Goal: Transaction & Acquisition: Purchase product/service

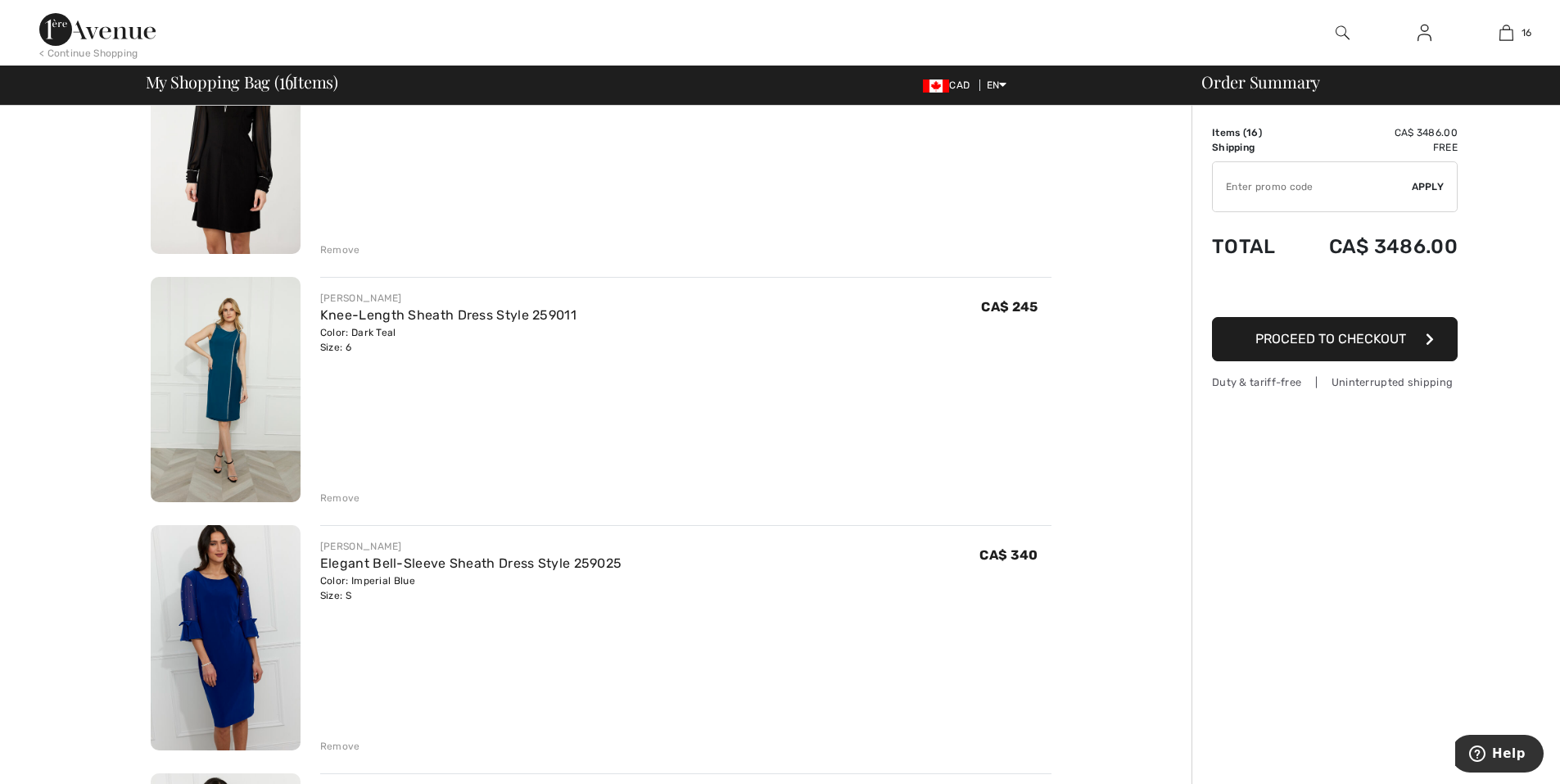
scroll to position [2047, 0]
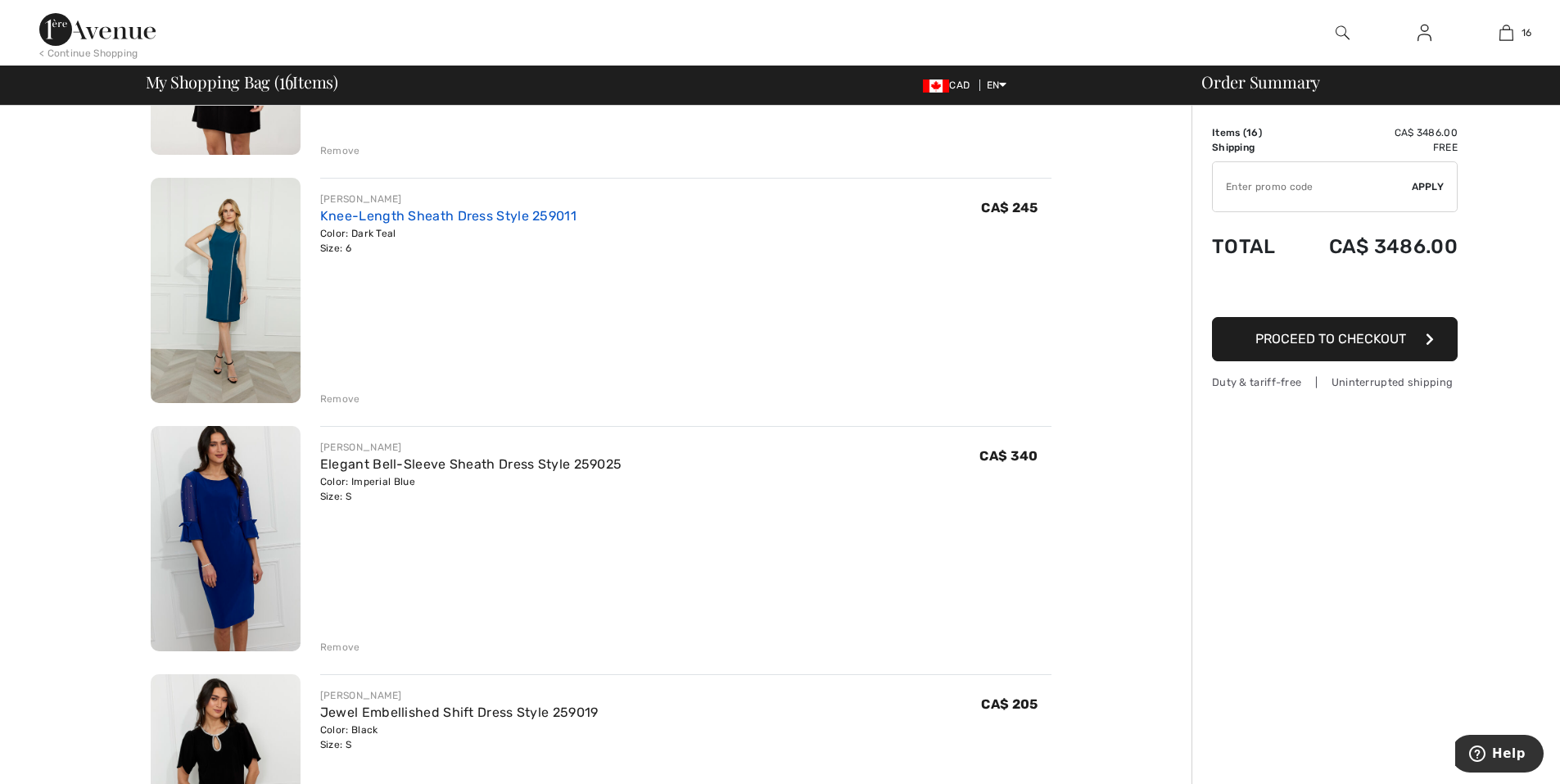
click at [407, 218] on link "Knee-Length Sheath Dress Style 259011" at bounding box center [448, 215] width 257 height 16
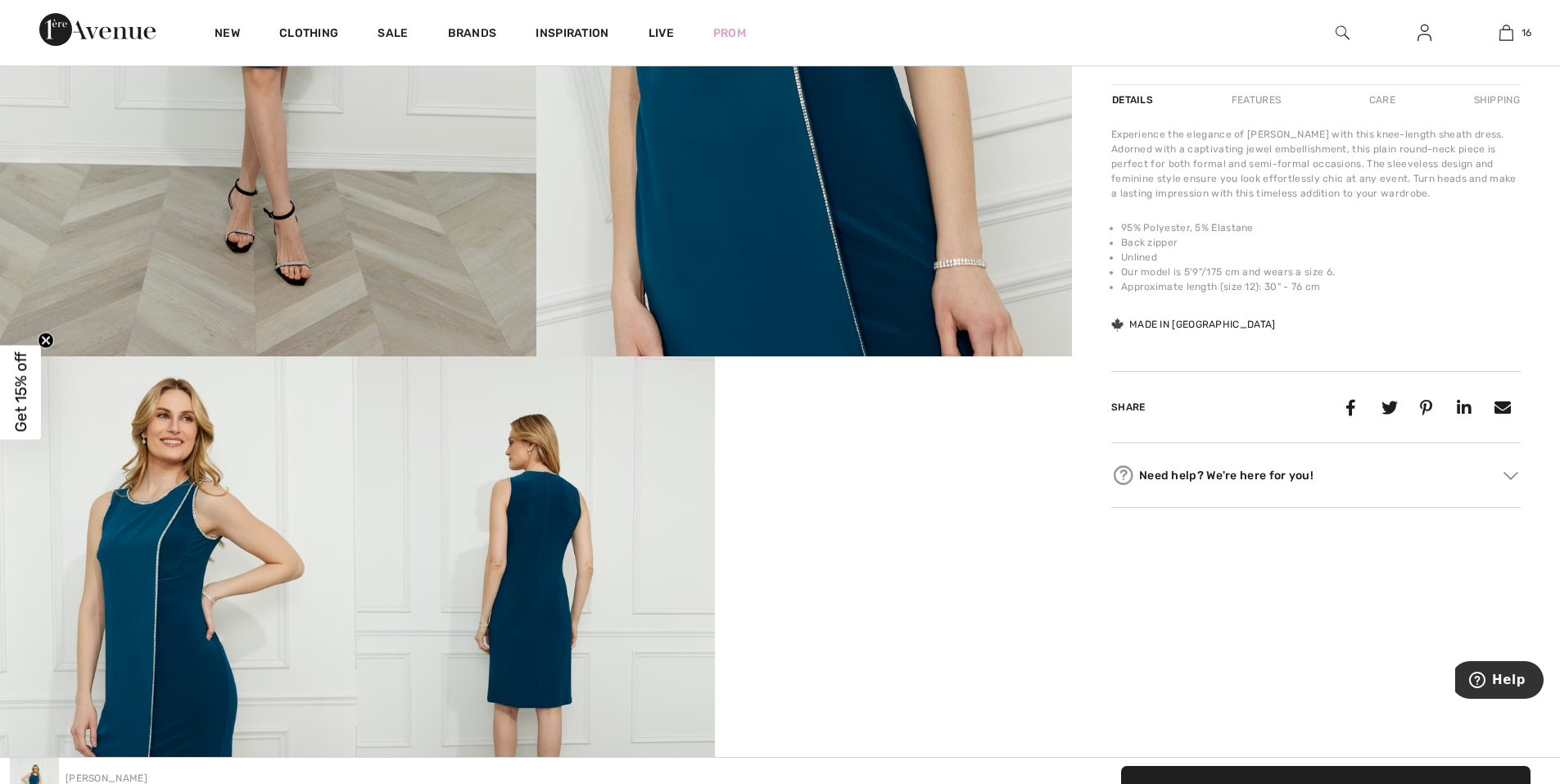
scroll to position [328, 0]
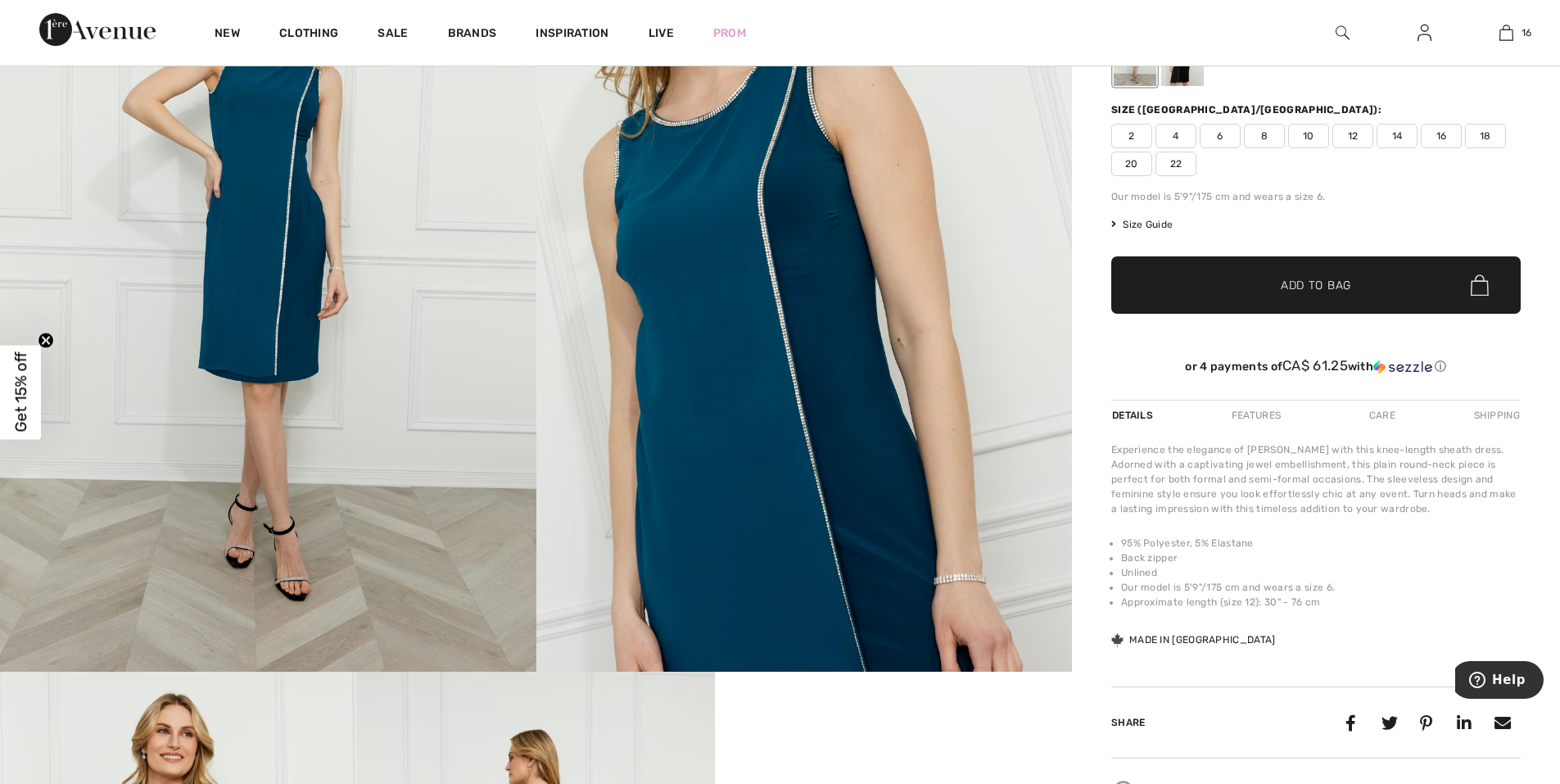
click at [1261, 413] on div "Features" at bounding box center [1256, 415] width 77 height 30
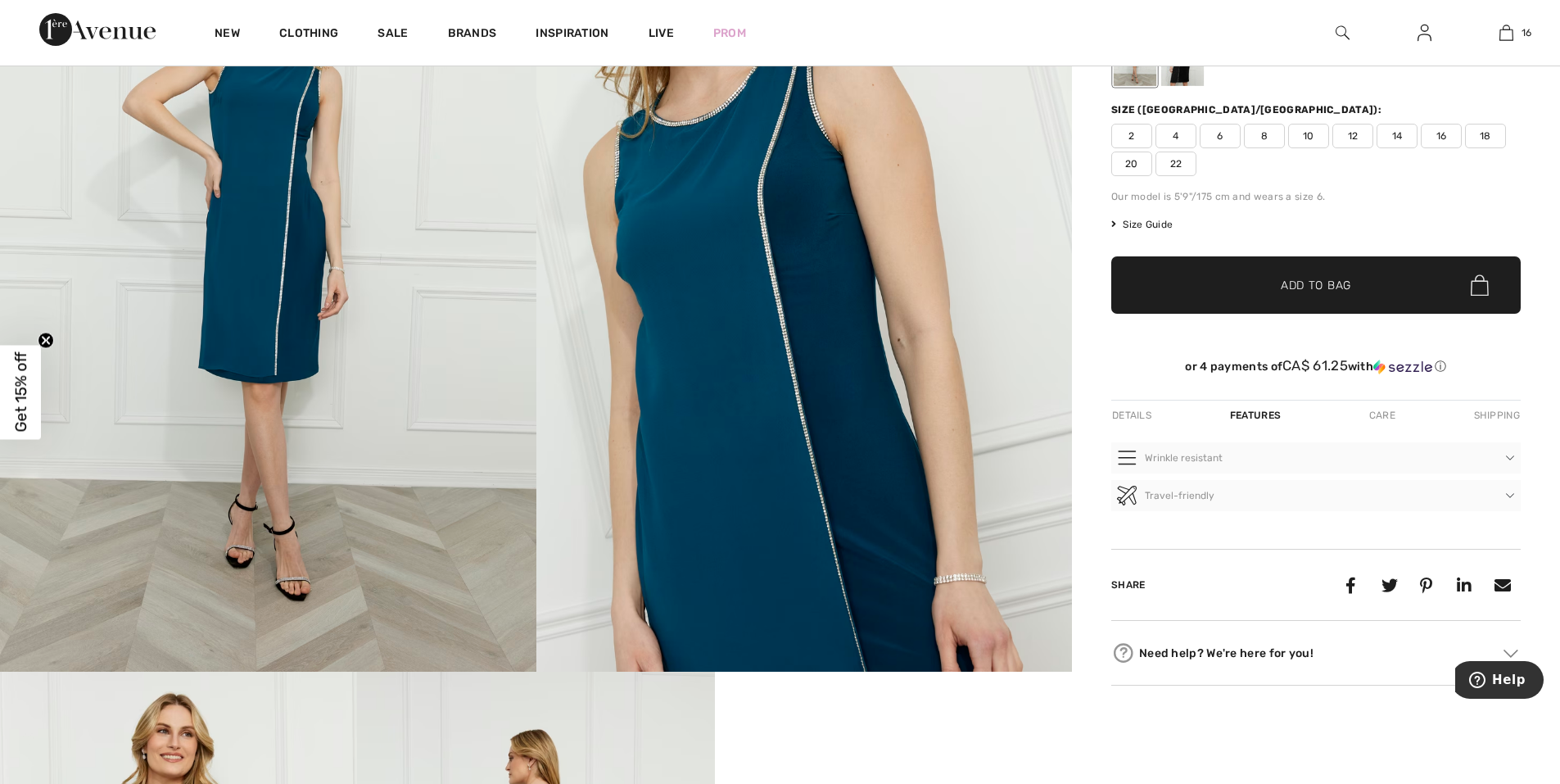
click at [1390, 414] on div "Care" at bounding box center [1382, 415] width 54 height 30
click at [1489, 414] on div "Shipping" at bounding box center [1496, 415] width 51 height 30
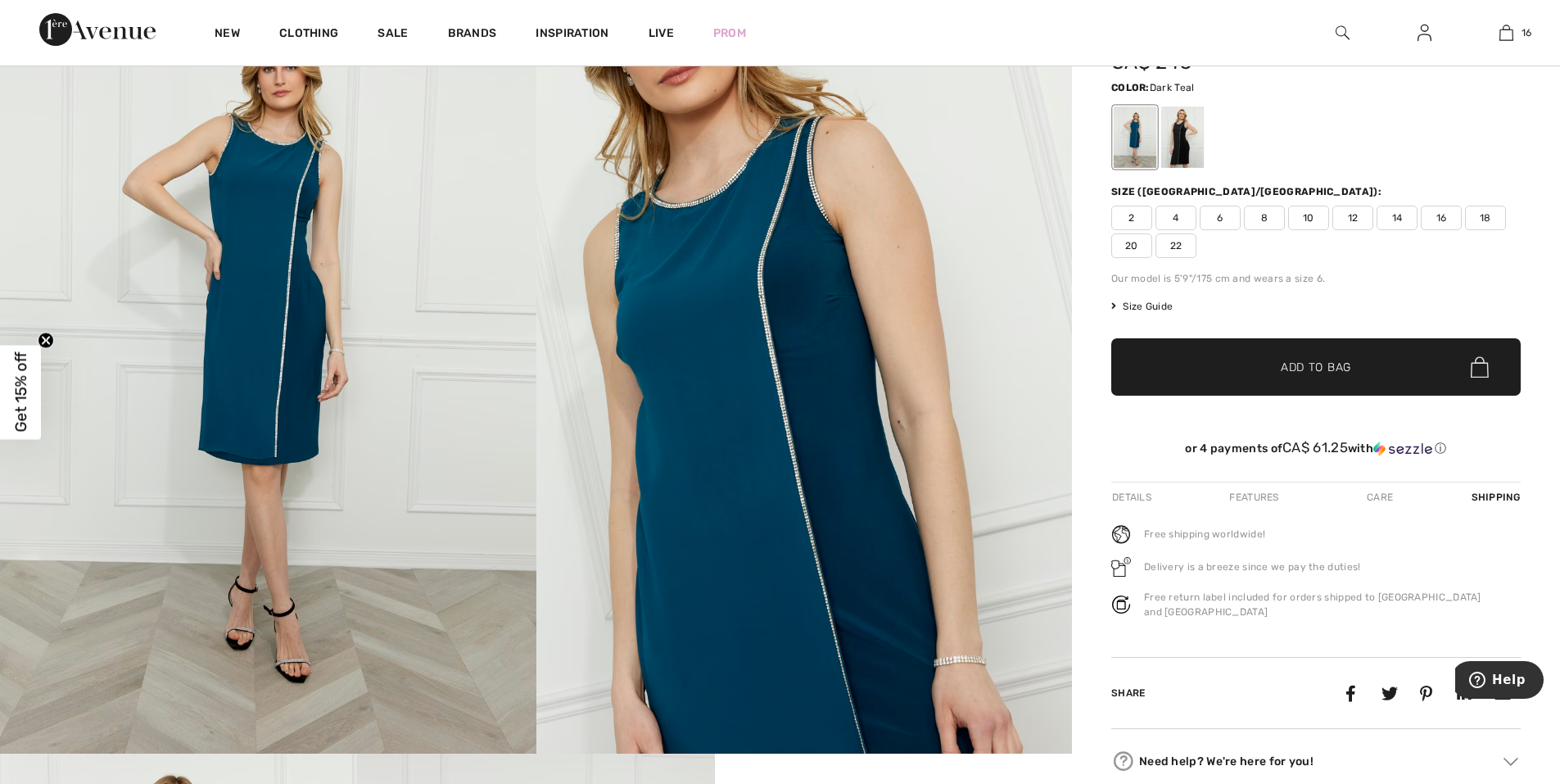
scroll to position [0, 0]
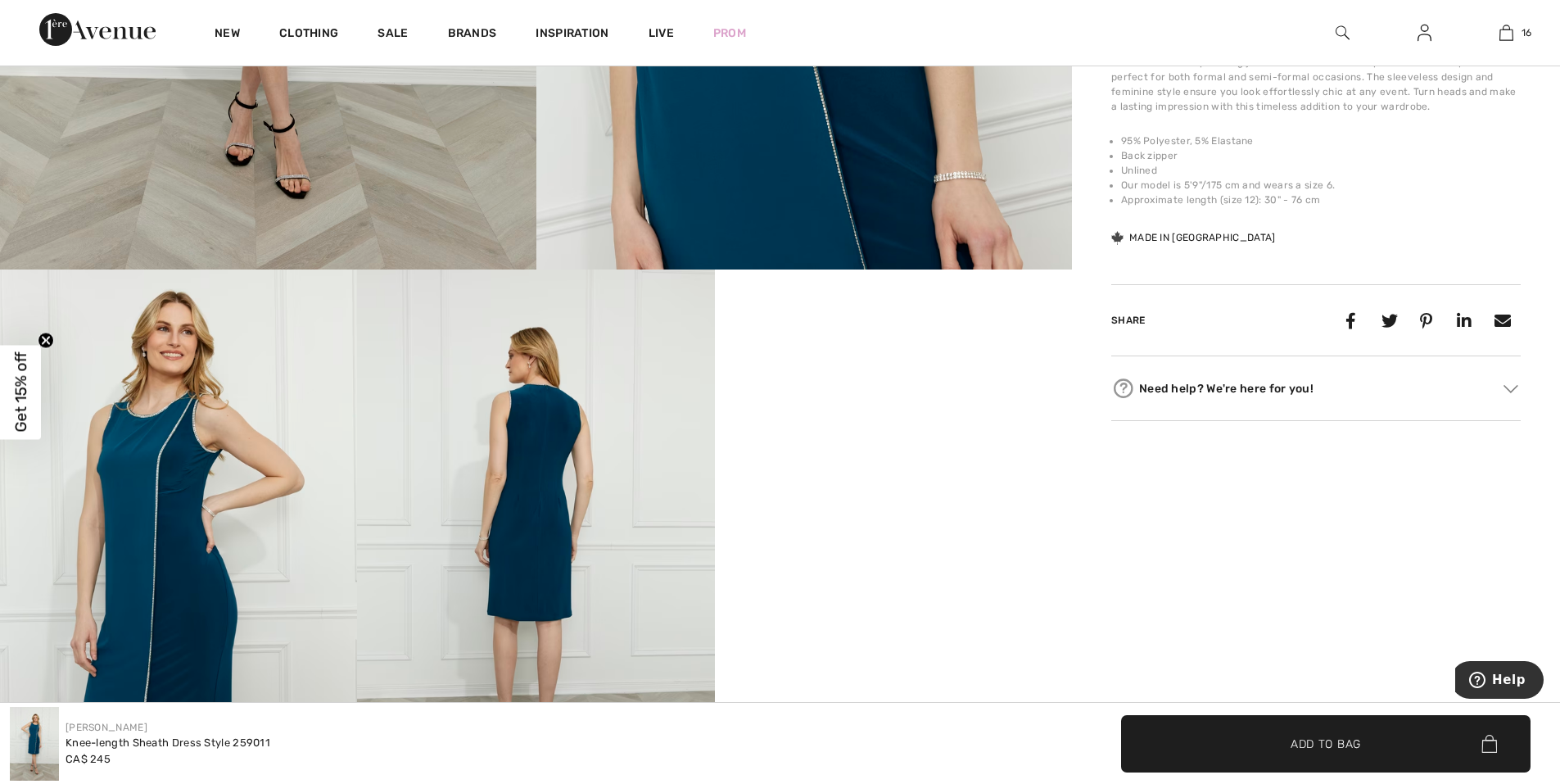
scroll to position [737, 0]
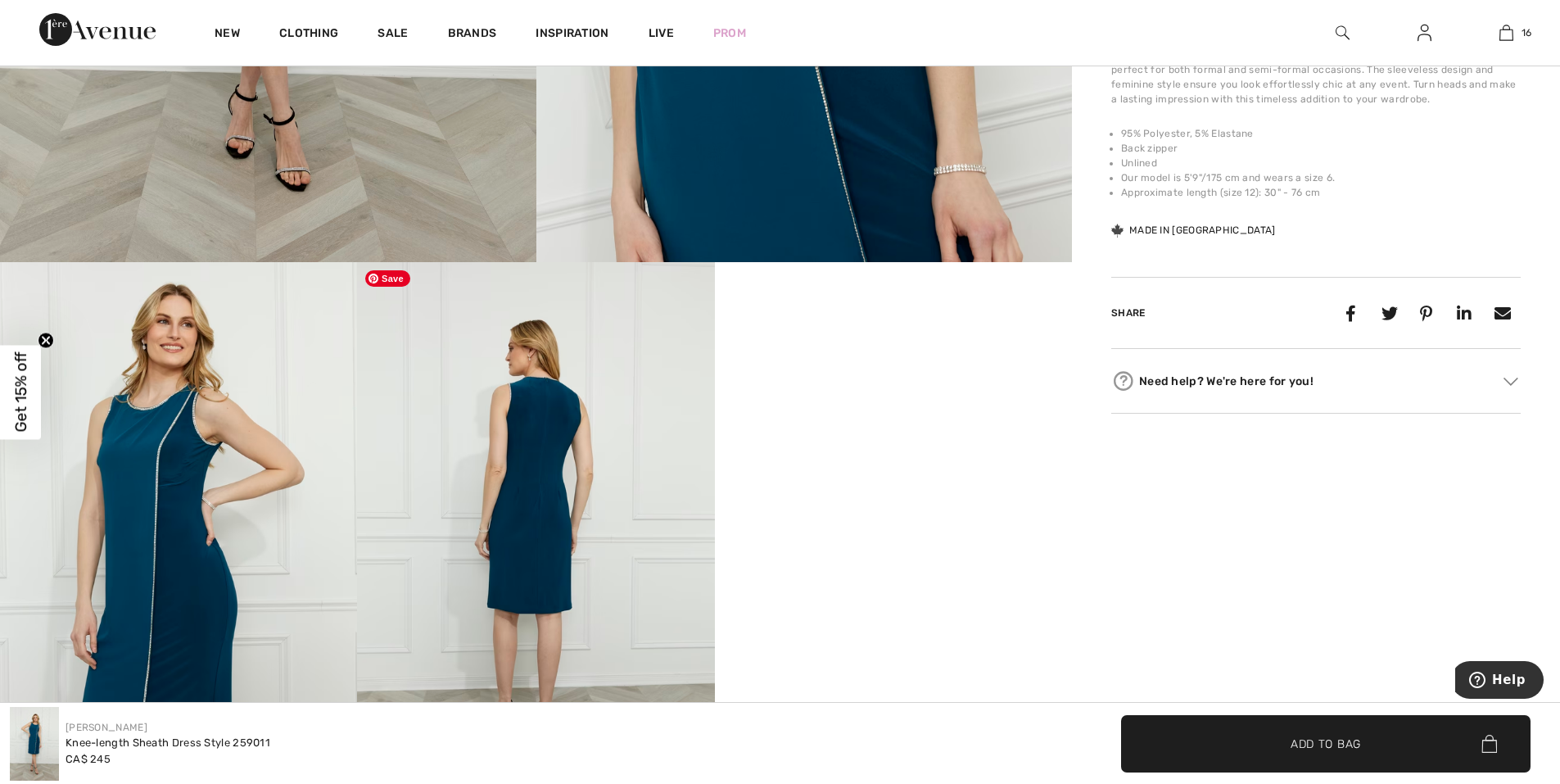
click at [537, 451] on img at bounding box center [536, 530] width 357 height 536
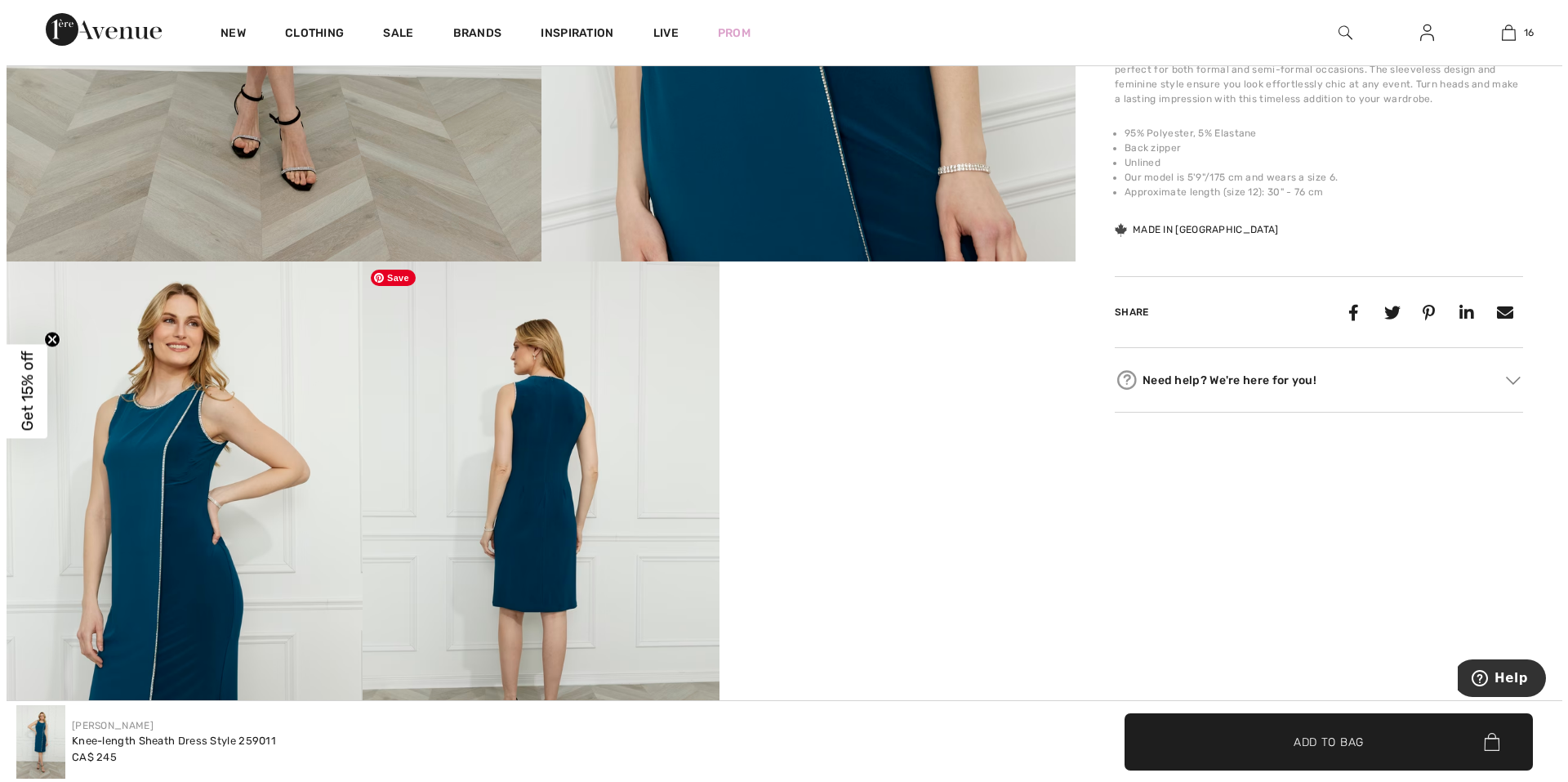
scroll to position [736, 0]
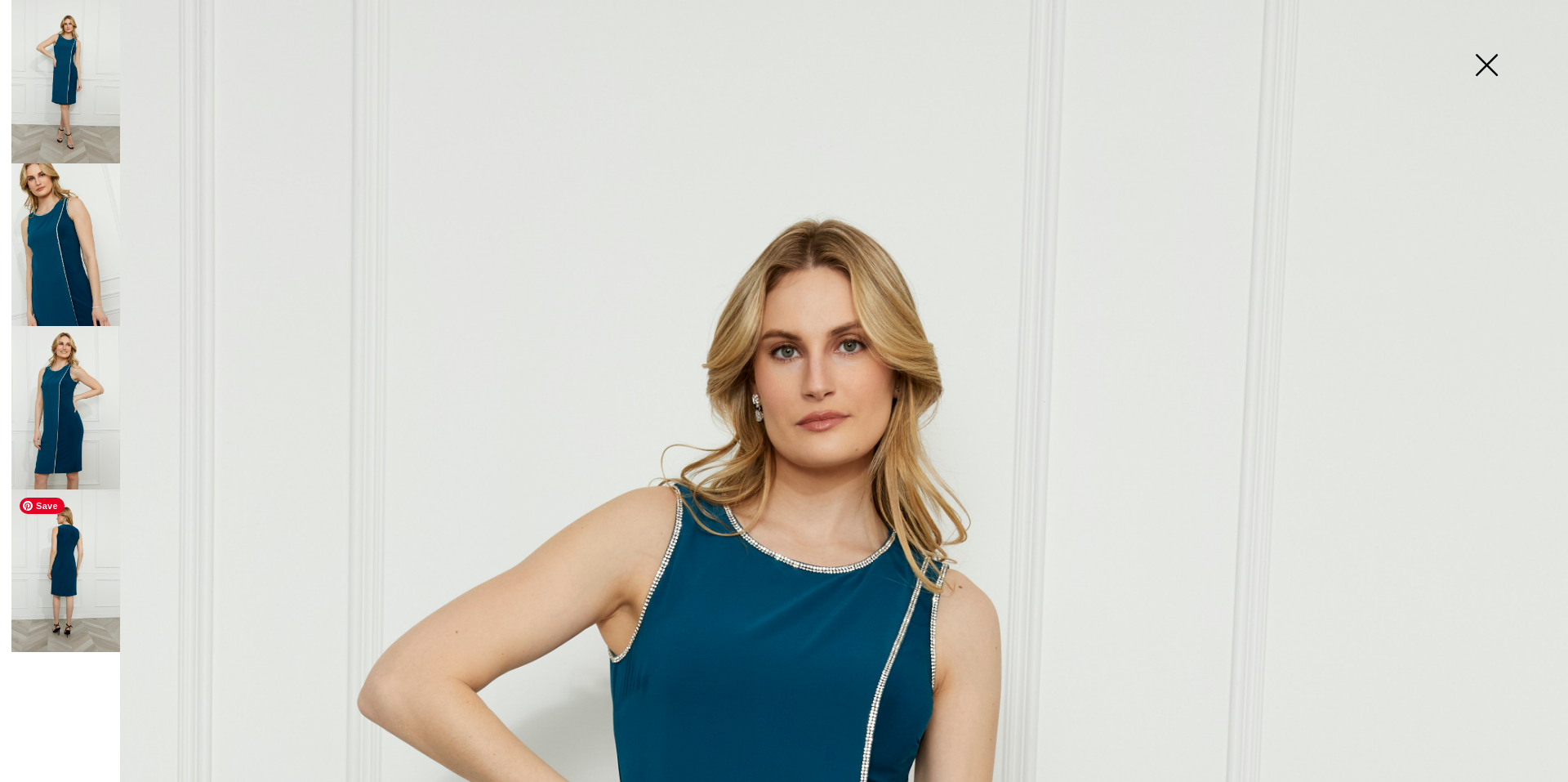
click at [65, 558] on img at bounding box center [66, 570] width 109 height 163
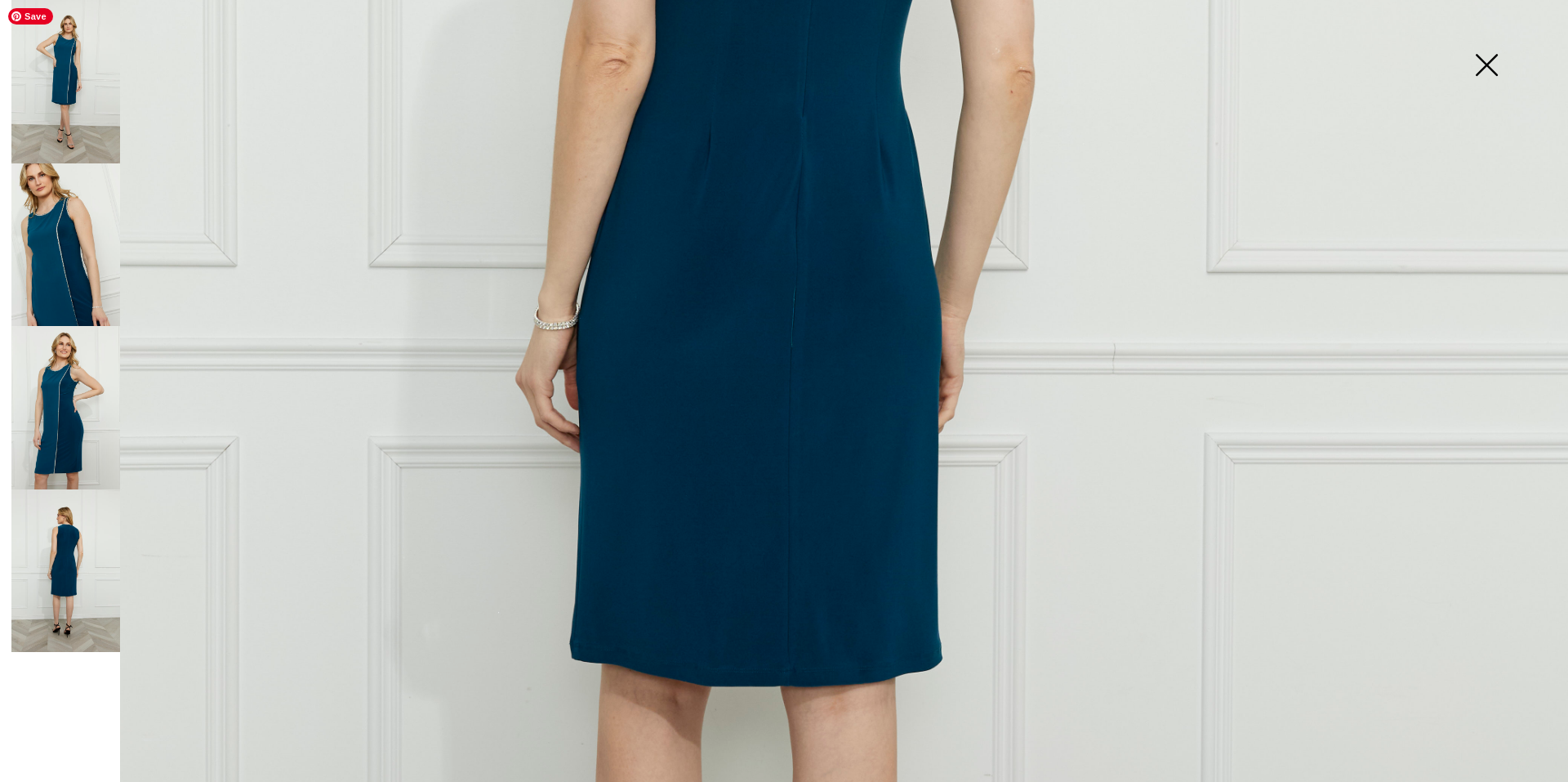
scroll to position [898, 0]
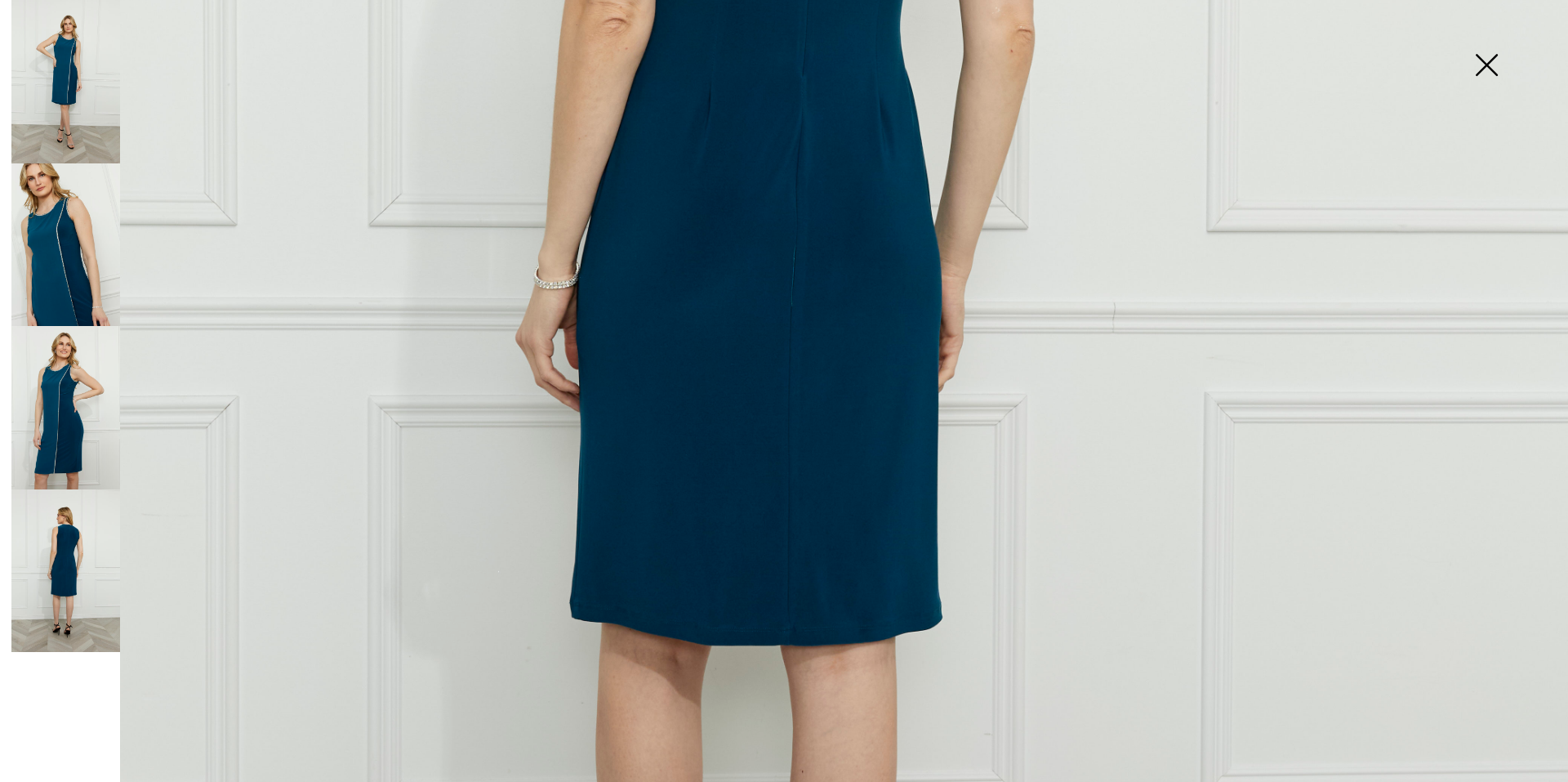
drag, startPoint x: 38, startPoint y: 731, endPoint x: 44, endPoint y: 710, distance: 21.8
click at [42, 718] on div at bounding box center [63, 391] width 114 height 782
click at [39, 419] on img at bounding box center [66, 407] width 109 height 163
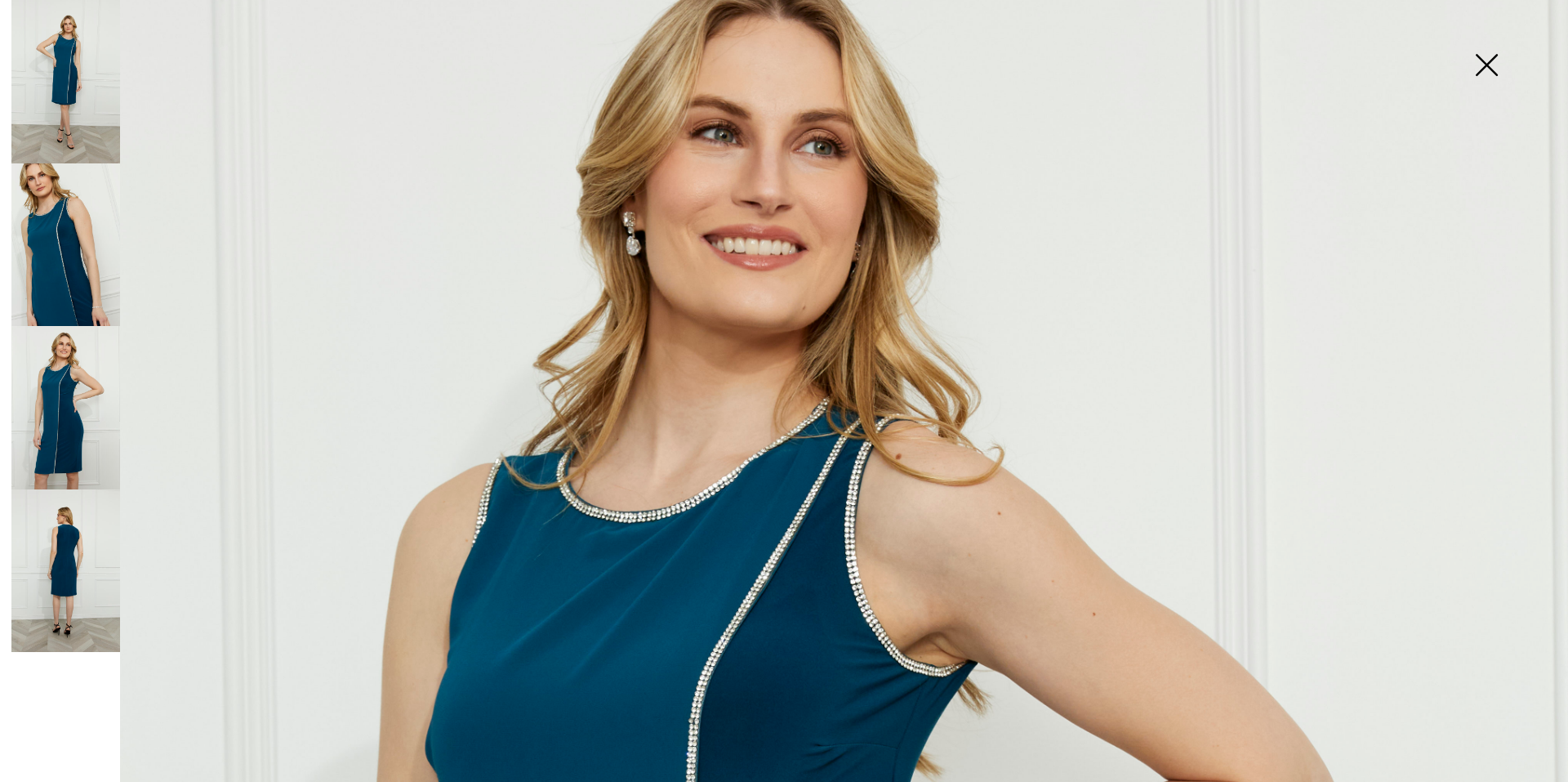
scroll to position [81, 0]
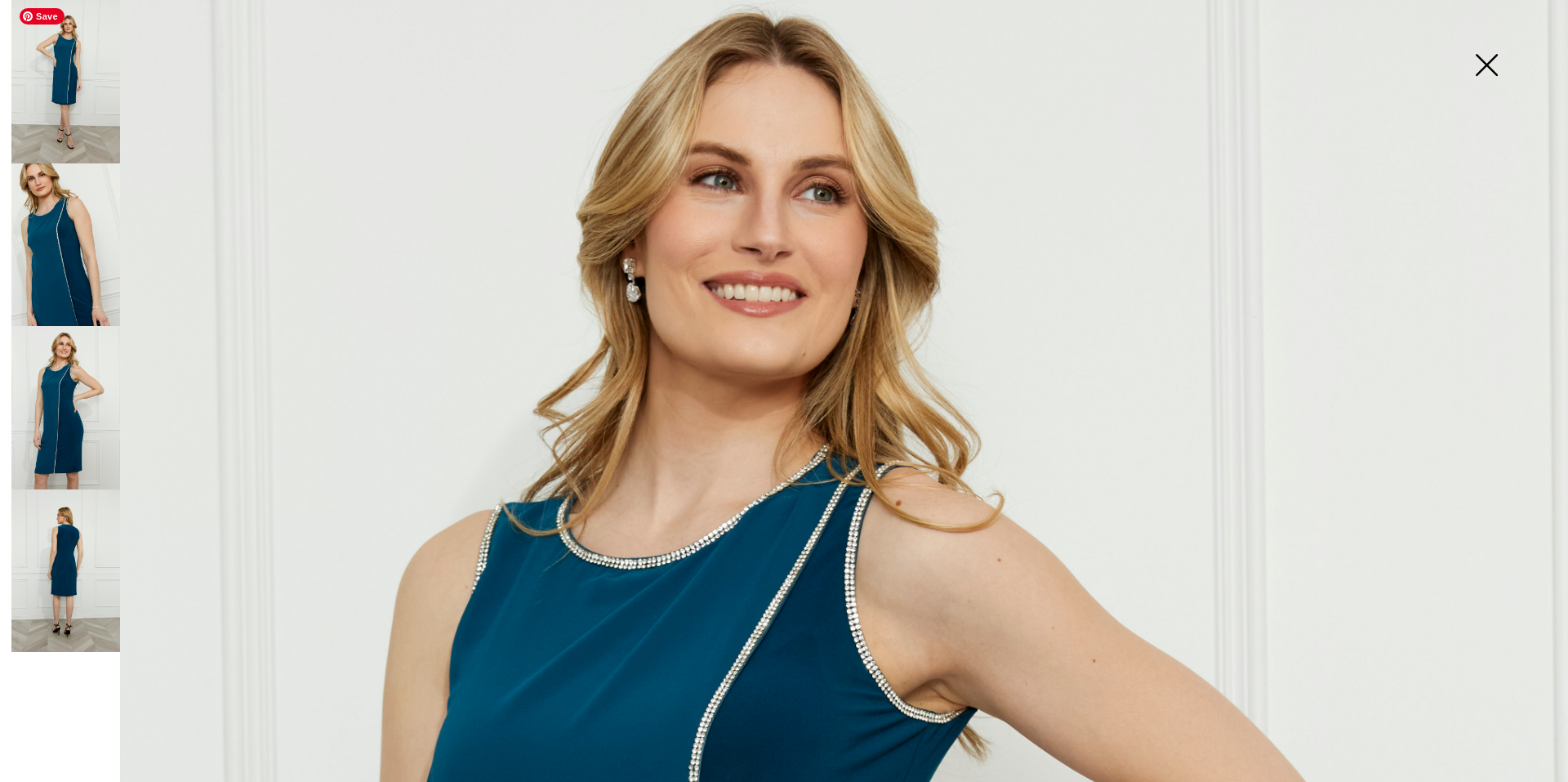
click at [73, 125] on img at bounding box center [66, 81] width 109 height 163
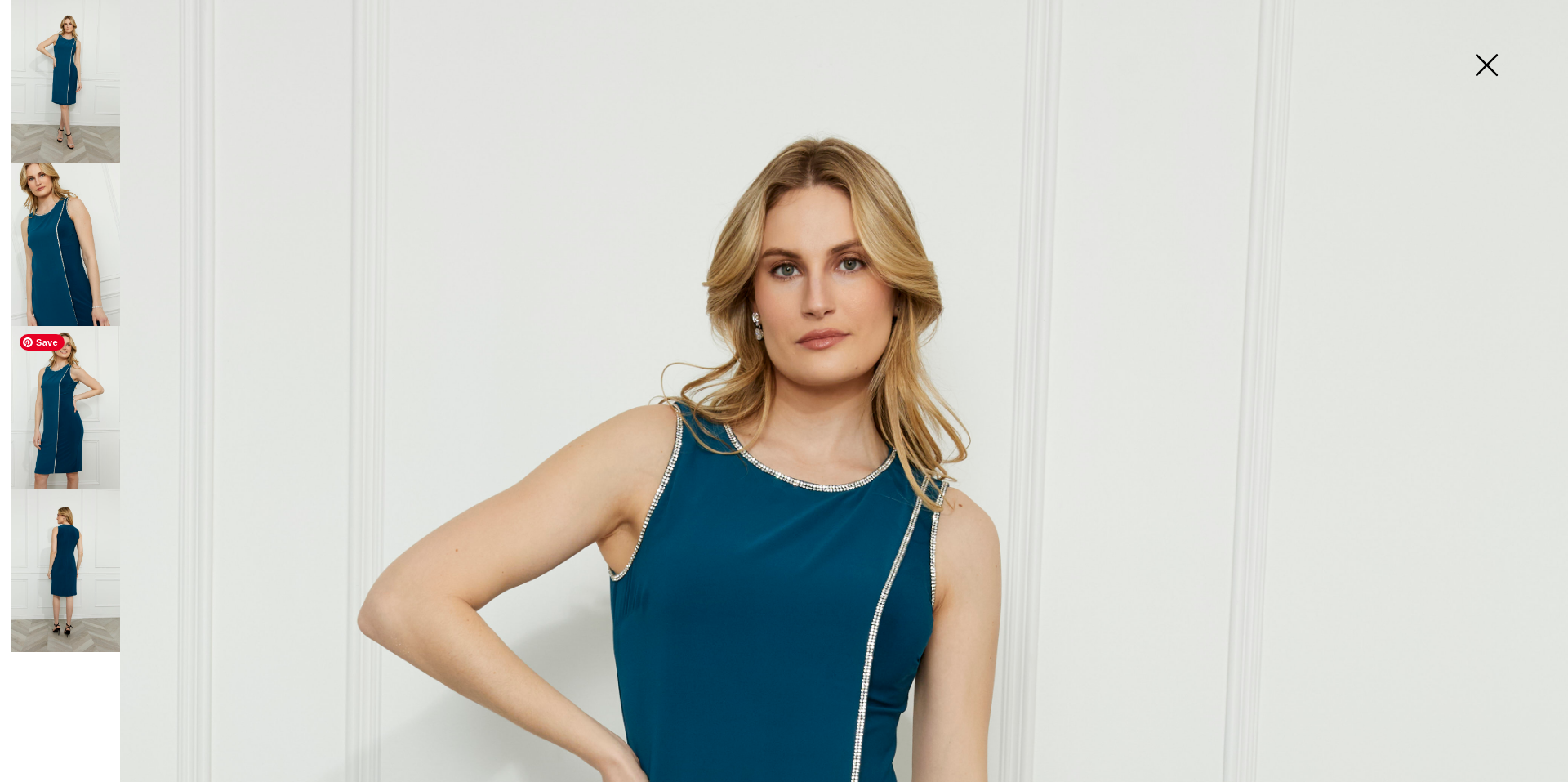
click at [65, 445] on img at bounding box center [66, 407] width 109 height 163
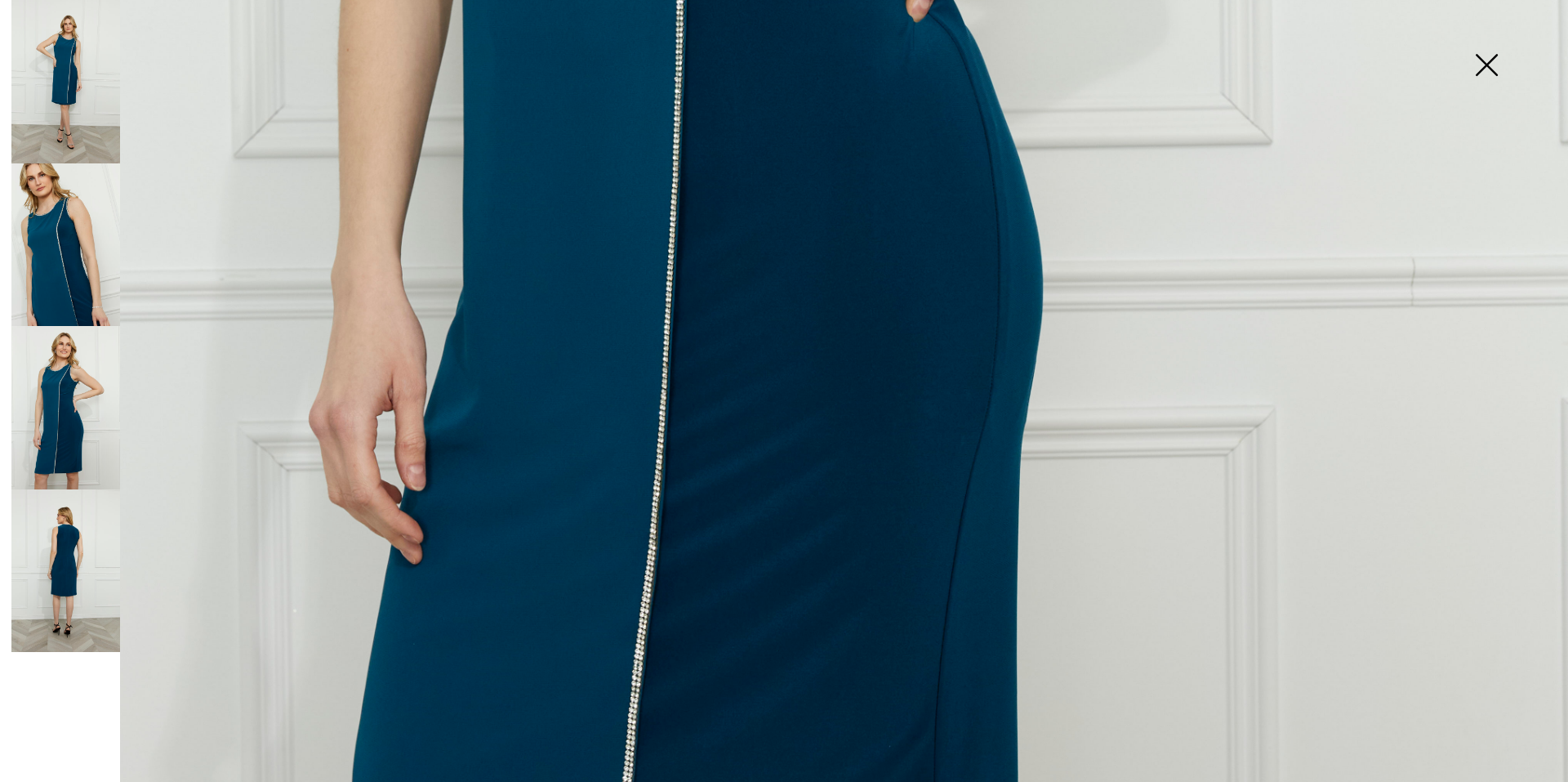
scroll to position [1470, 0]
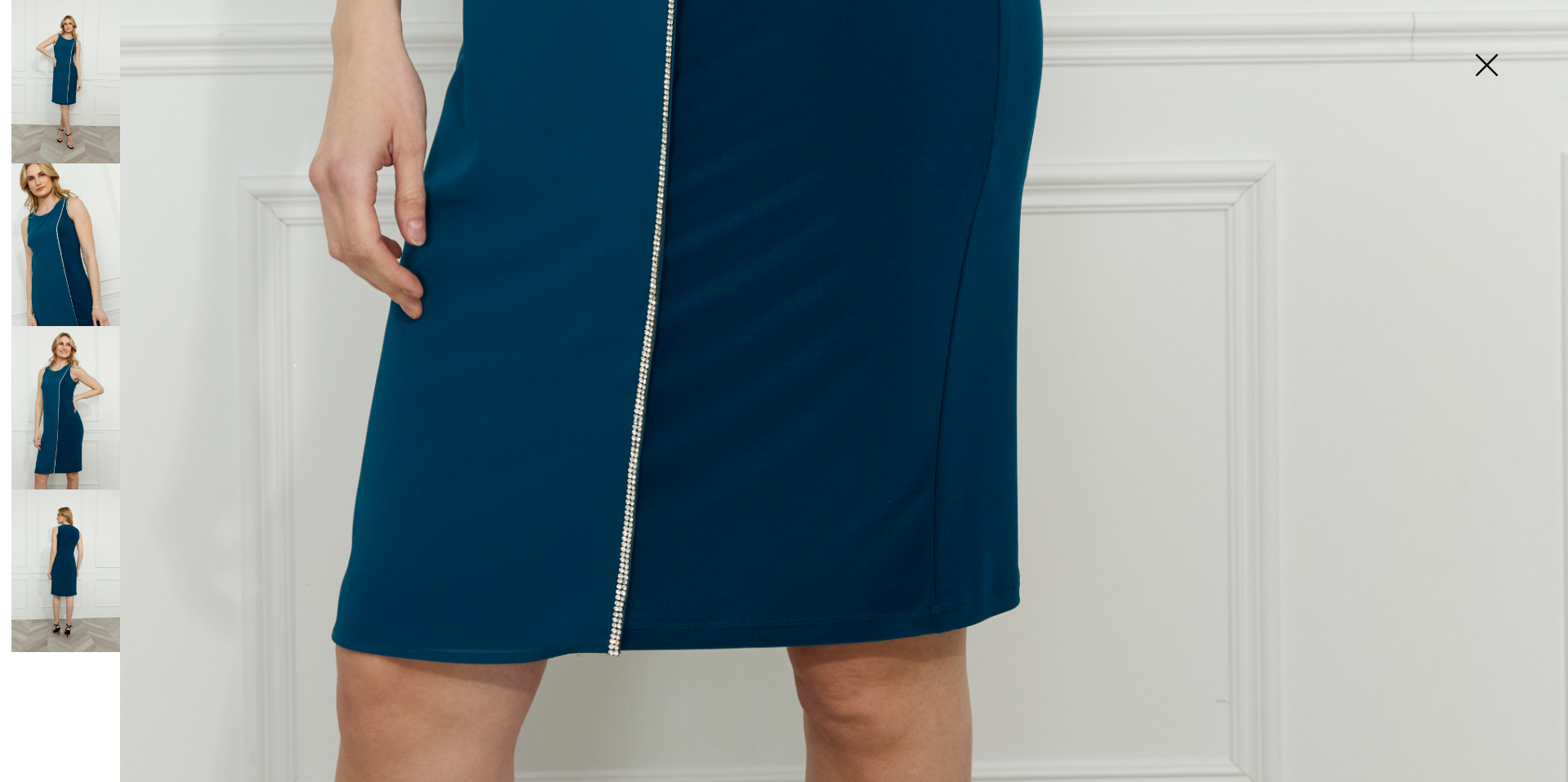
click at [1492, 63] on img at bounding box center [1486, 67] width 81 height 84
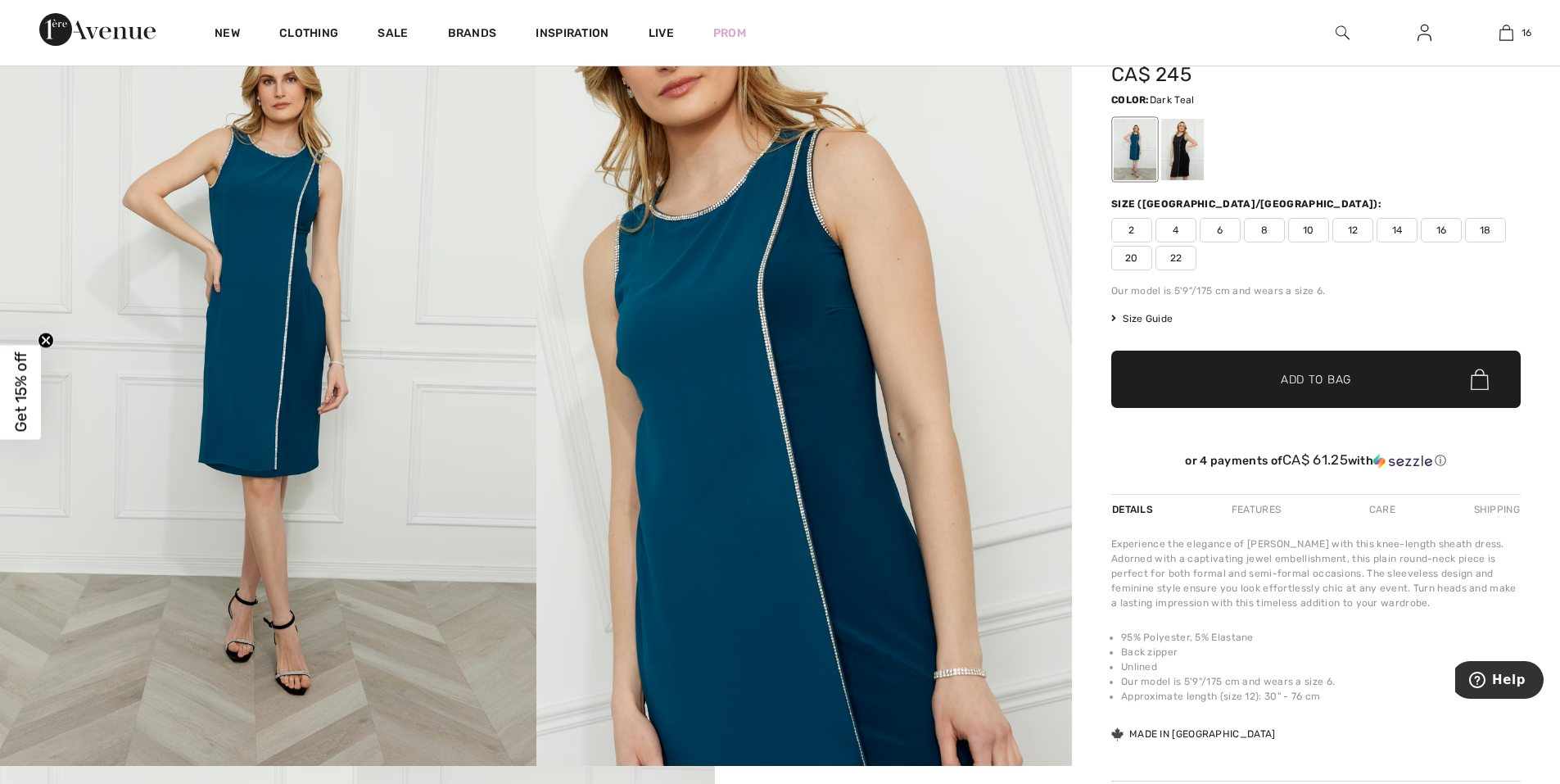
scroll to position [0, 0]
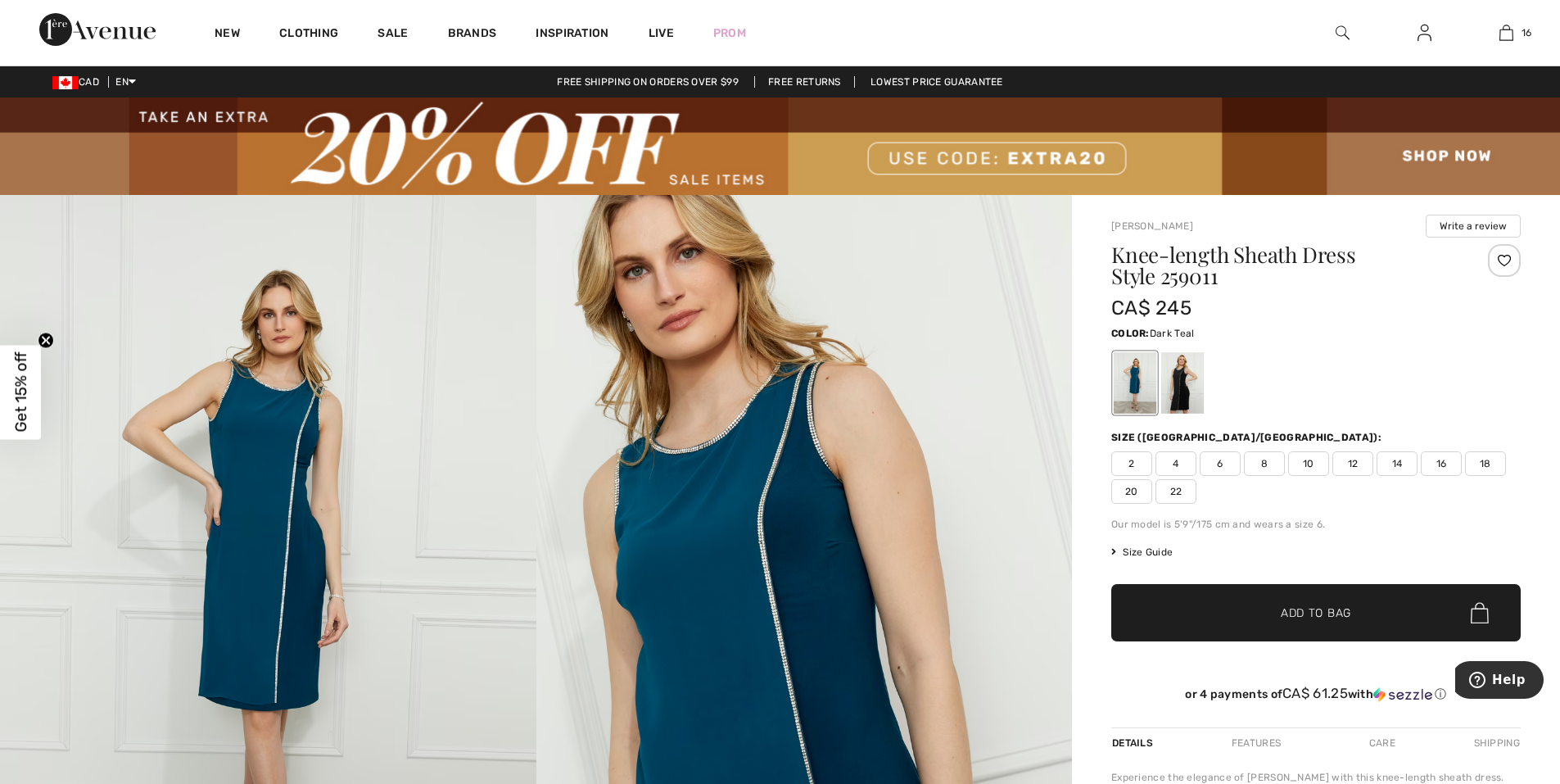
click at [1160, 550] on span "Size Guide" at bounding box center [1142, 552] width 61 height 15
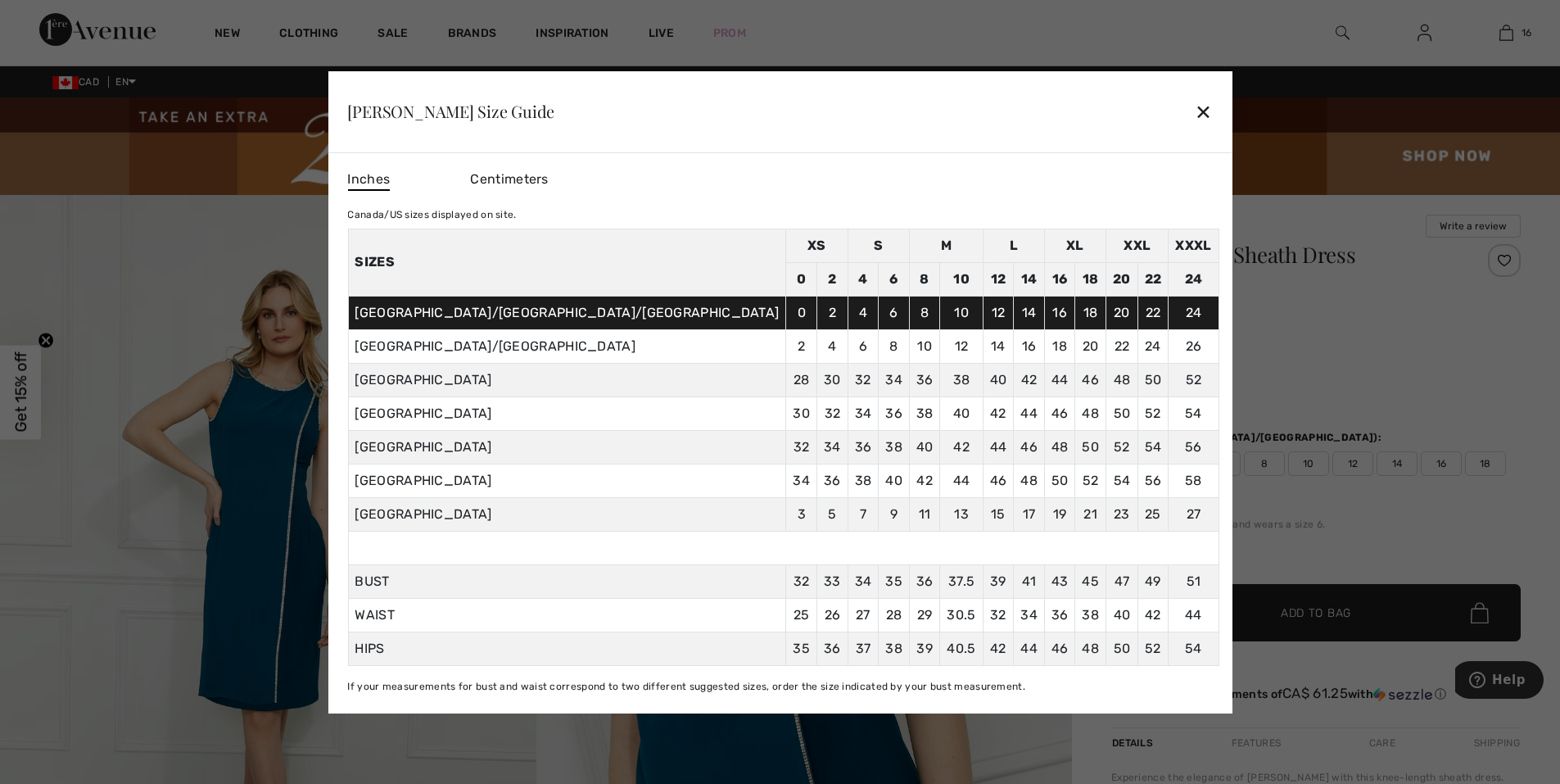
click at [1195, 112] on div "✕" at bounding box center [1203, 111] width 17 height 35
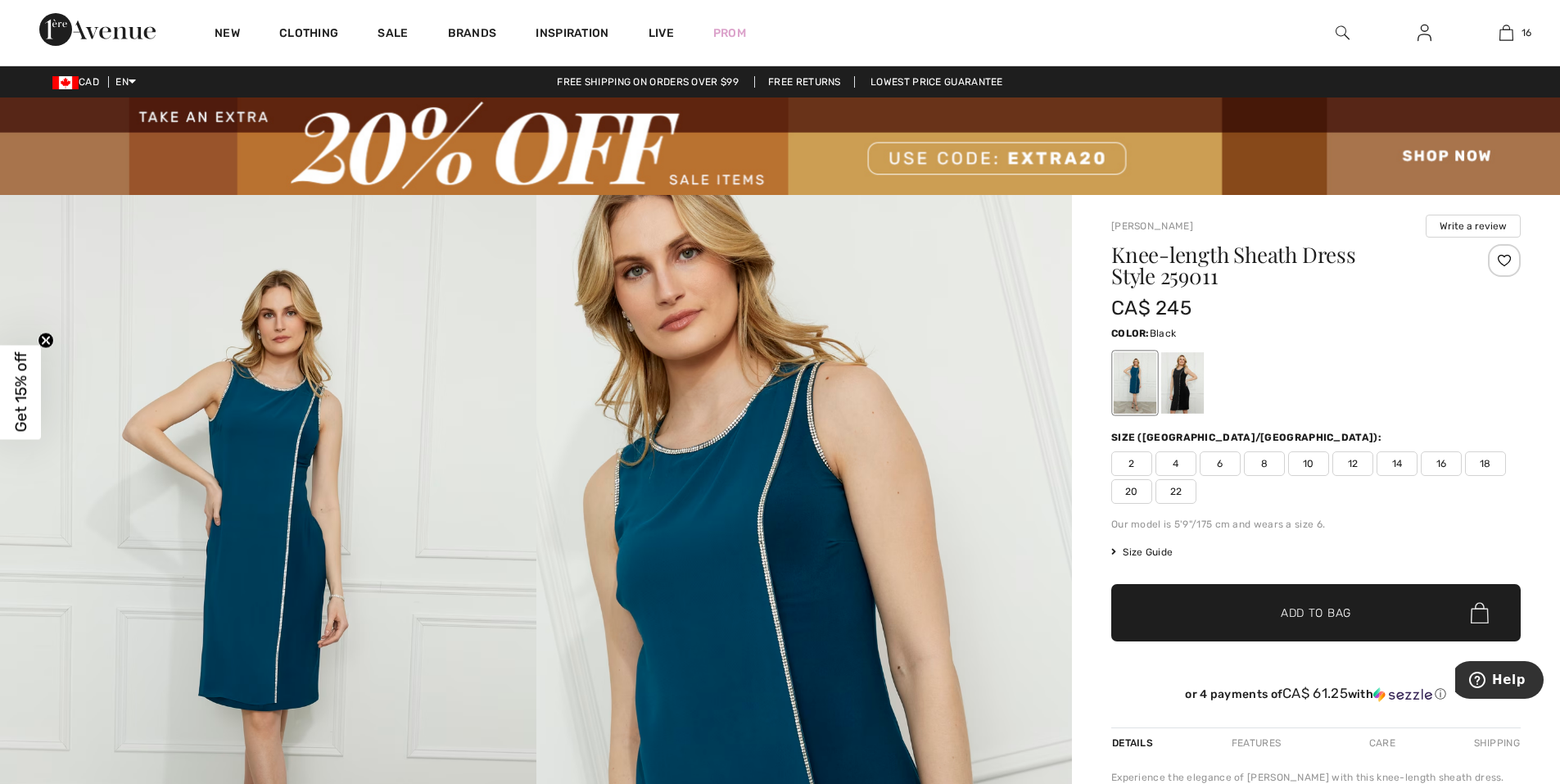
click at [1189, 398] on div at bounding box center [1183, 383] width 43 height 61
